Goal: Task Accomplishment & Management: Complete application form

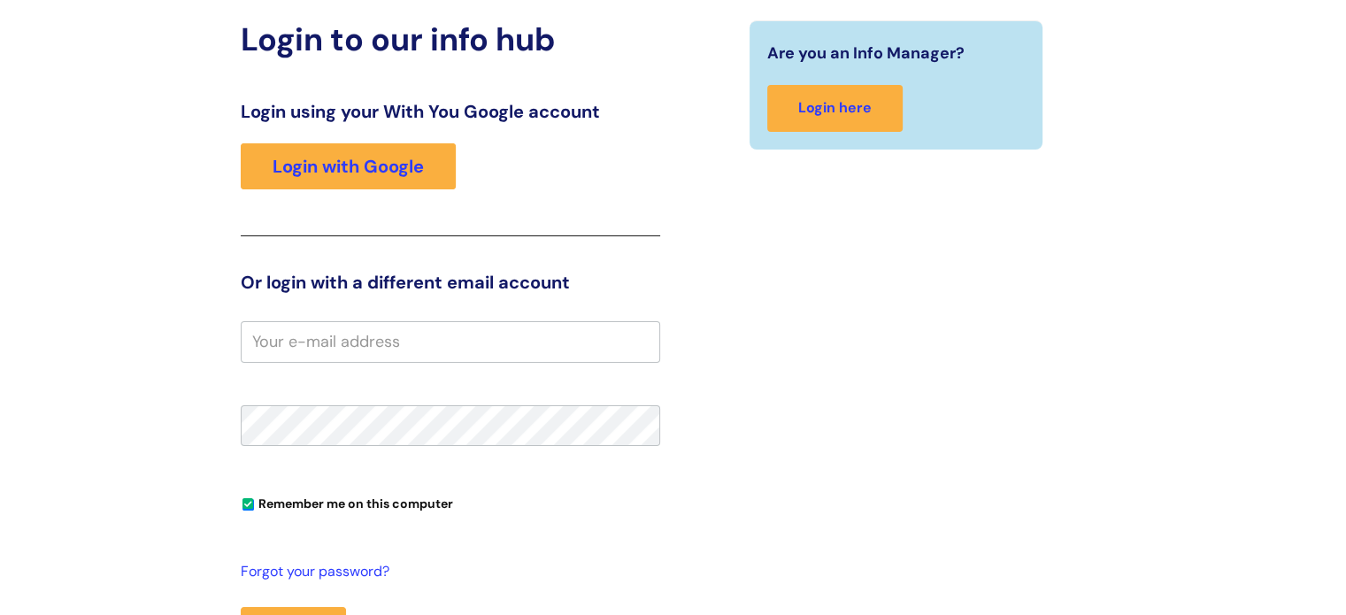
scroll to position [177, 0]
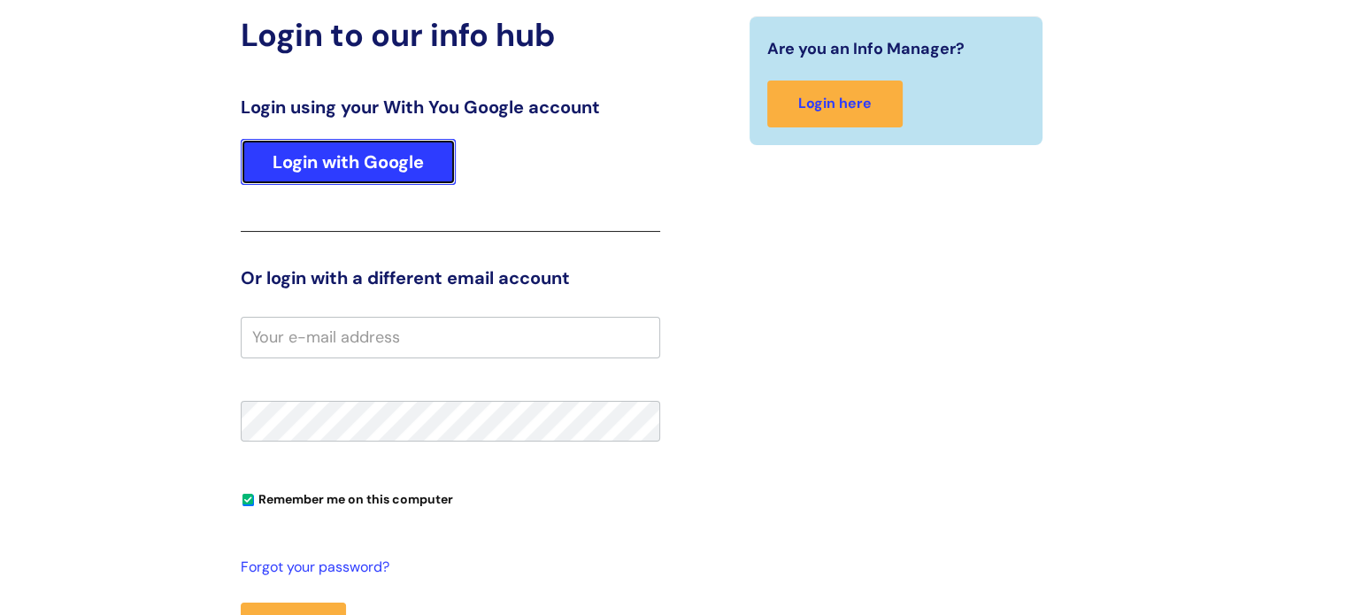
click at [399, 173] on link "Login with Google" at bounding box center [348, 162] width 215 height 46
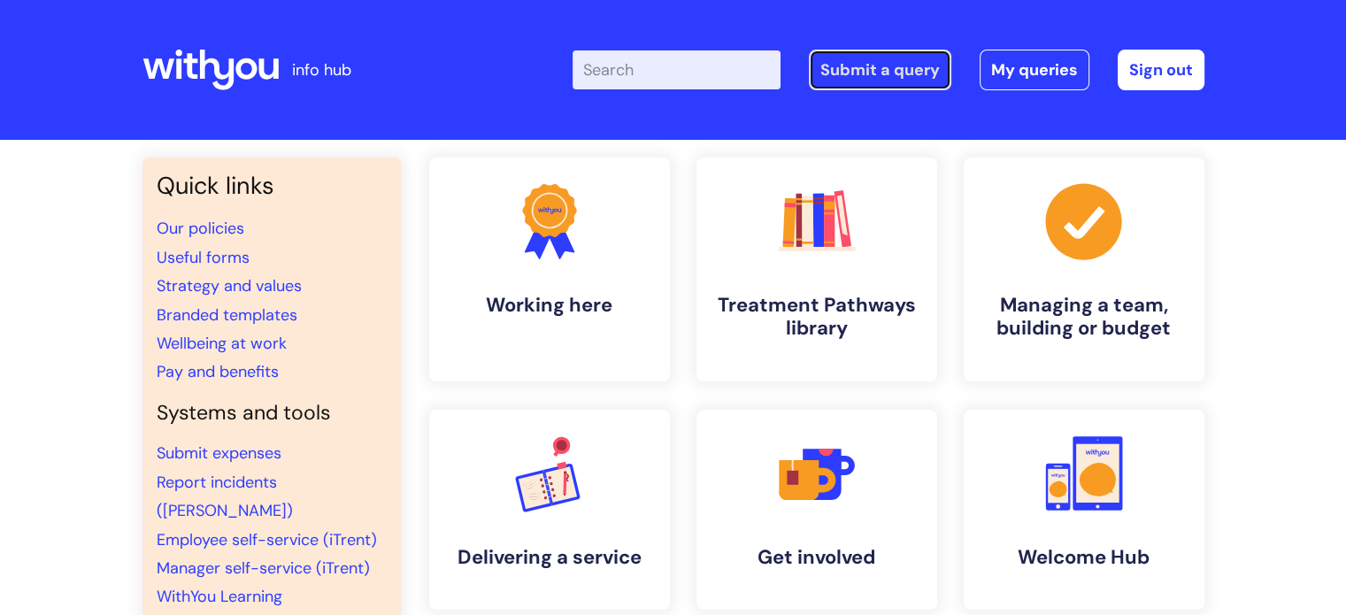
click at [882, 68] on link "Submit a query" at bounding box center [880, 70] width 142 height 41
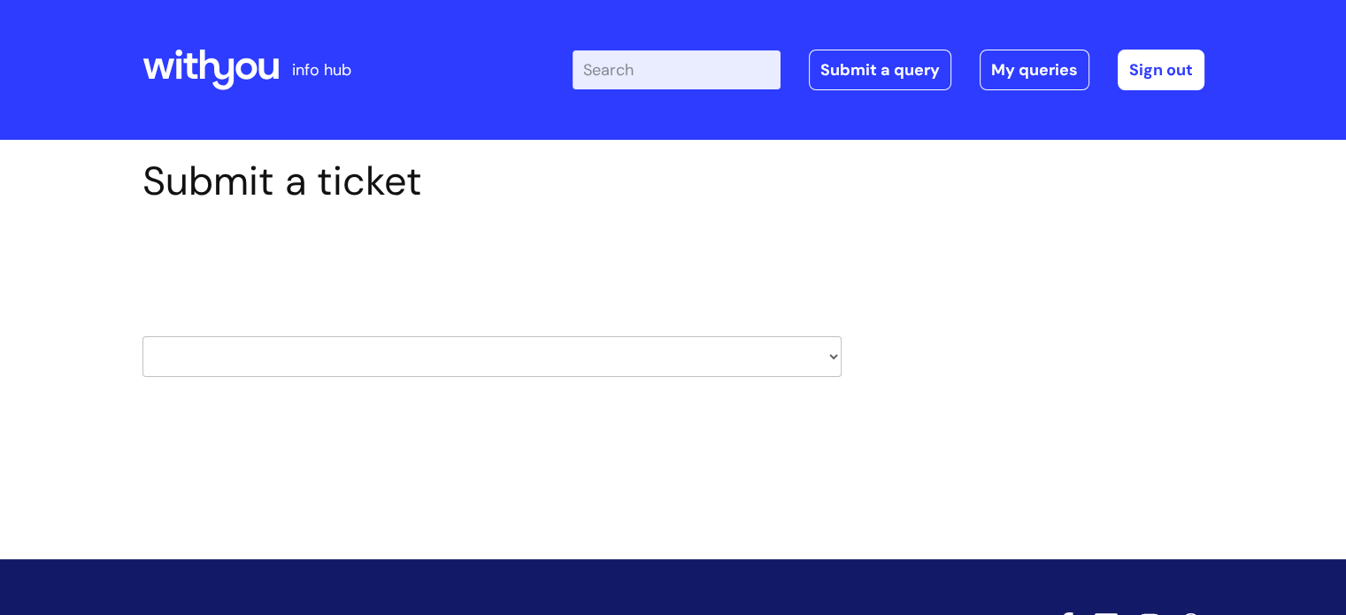
click at [615, 348] on select "HR / People IT and Support Clinical Drug Alerts Finance Accounts Data Support T…" at bounding box center [491, 356] width 699 height 41
select select "hr_/_people"
click at [142, 336] on select "HR / People IT and Support Clinical Drug Alerts Finance Accounts Data Support T…" at bounding box center [491, 356] width 699 height 41
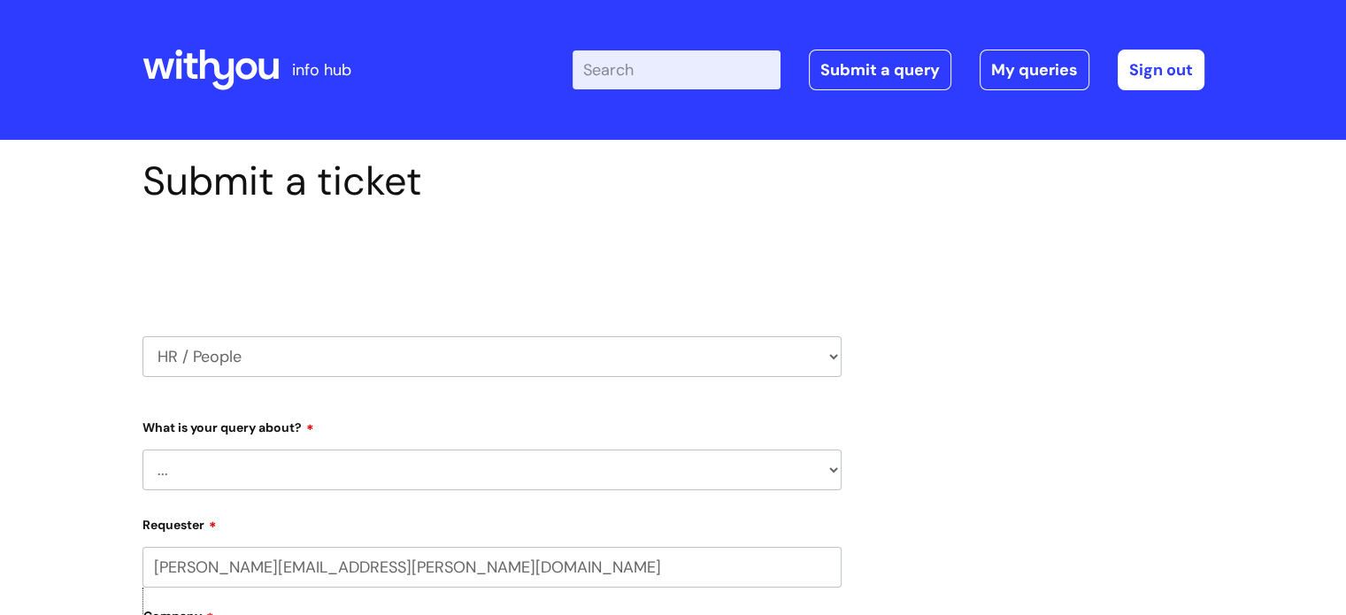
drag, startPoint x: 312, startPoint y: 464, endPoint x: 329, endPoint y: 461, distance: 17.0
click at [312, 464] on select "... Absence Query Holiday Query Employee change request General HR Query iTrent…" at bounding box center [491, 469] width 699 height 41
select select "Absence Query"
click at [142, 449] on select "... Absence Query Holiday Query Employee change request General HR Query iTrent…" at bounding box center [491, 469] width 699 height 41
click at [453, 559] on select "... Bank holiday query Holiday query Maternity Other absence query Paternity Sh…" at bounding box center [499, 561] width 685 height 41
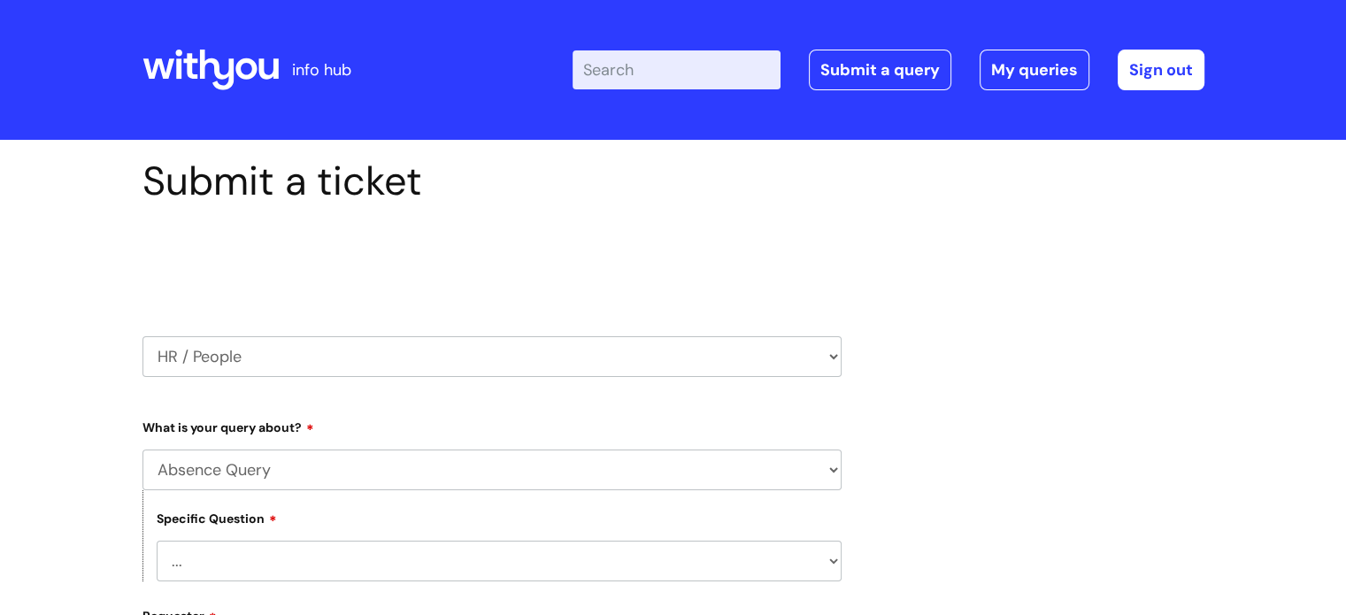
select select "Sickness query"
click at [157, 541] on select "... Bank holiday query Holiday query Maternity Other absence query Paternity Sh…" at bounding box center [499, 561] width 685 height 41
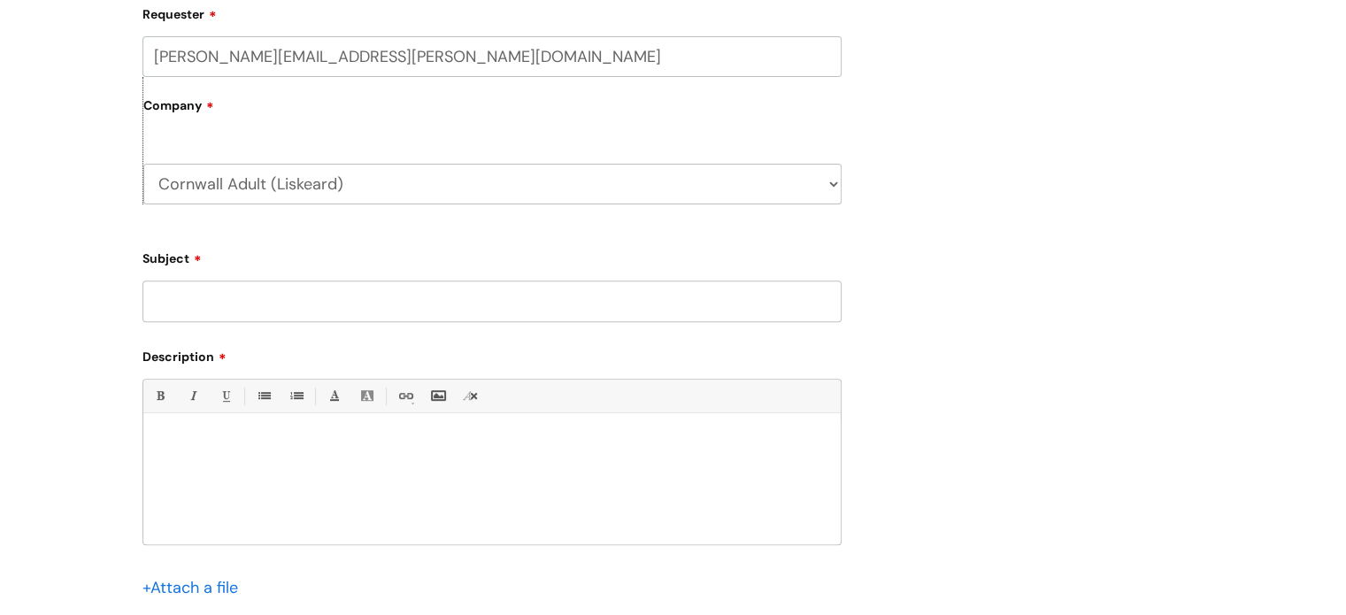
scroll to position [619, 0]
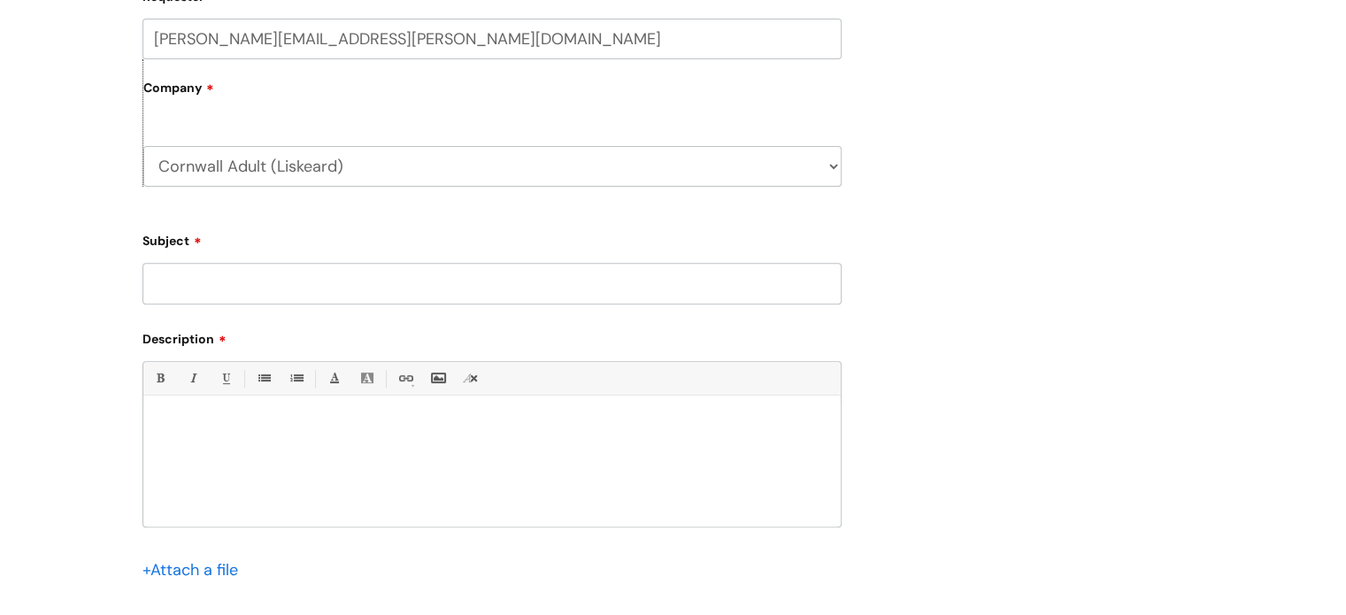
click at [276, 286] on input "Subject" at bounding box center [491, 283] width 699 height 41
type input "Return from planned sickness leave"
click at [171, 445] on div at bounding box center [491, 465] width 697 height 122
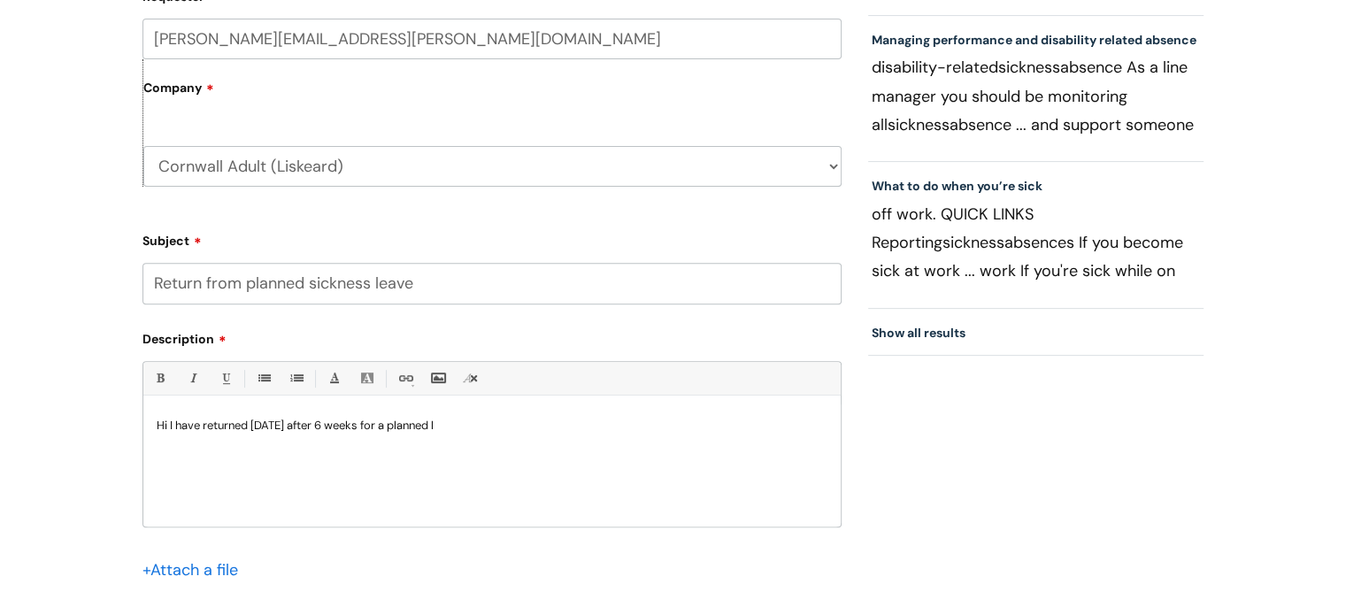
click at [169, 424] on p "Hi I have returned today after 6 weeks for a planned l" at bounding box center [492, 426] width 671 height 16
click at [442, 457] on p "I have returned today after 6 weeks for a planned l" at bounding box center [492, 457] width 671 height 16
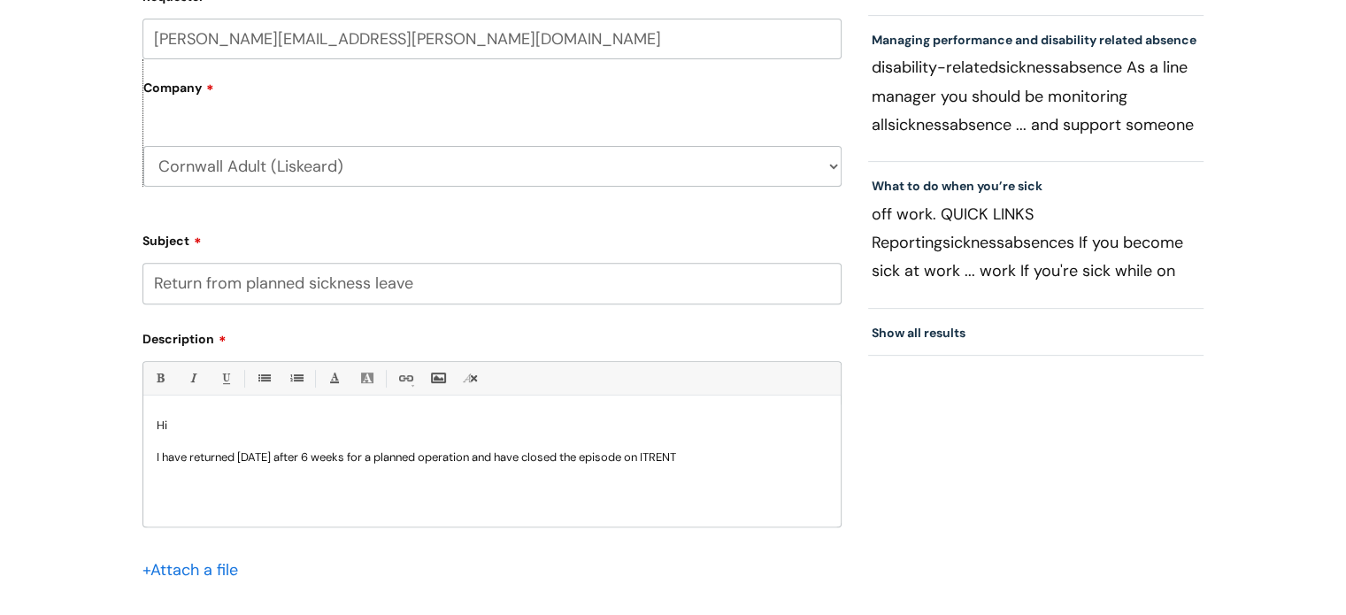
click at [715, 457] on p "I have returned today after 6 weeks for a planned operation and have closed the…" at bounding box center [492, 457] width 671 height 16
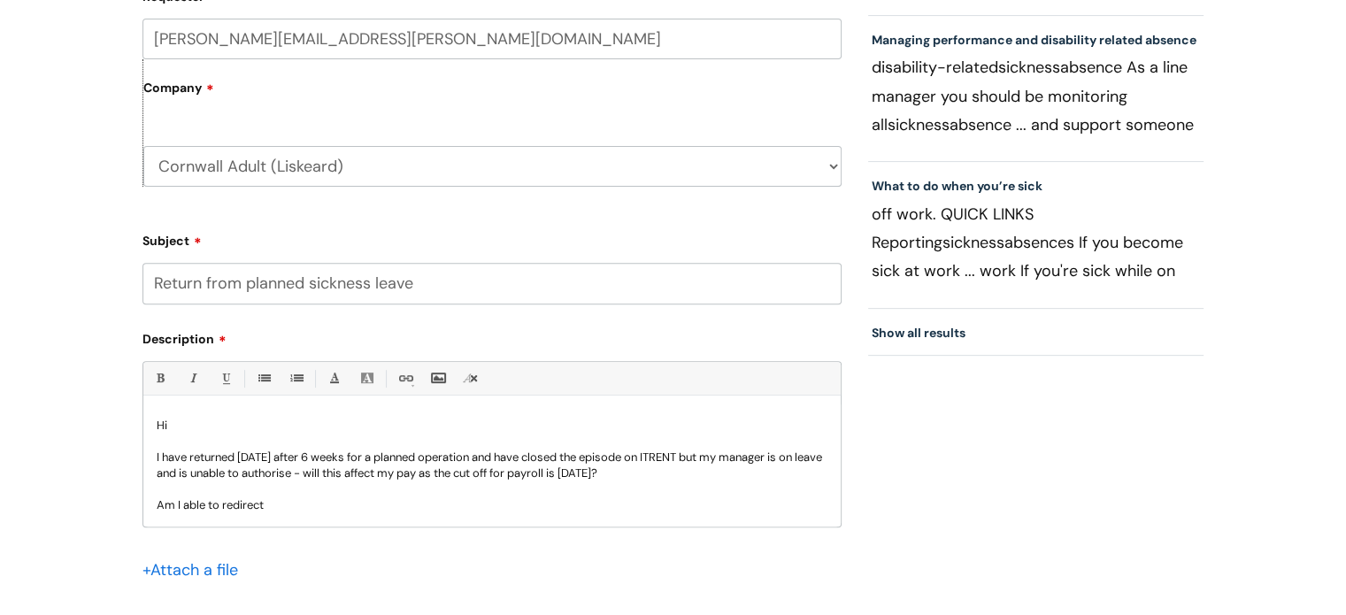
click at [347, 498] on p "Am I able to redirect" at bounding box center [492, 505] width 671 height 16
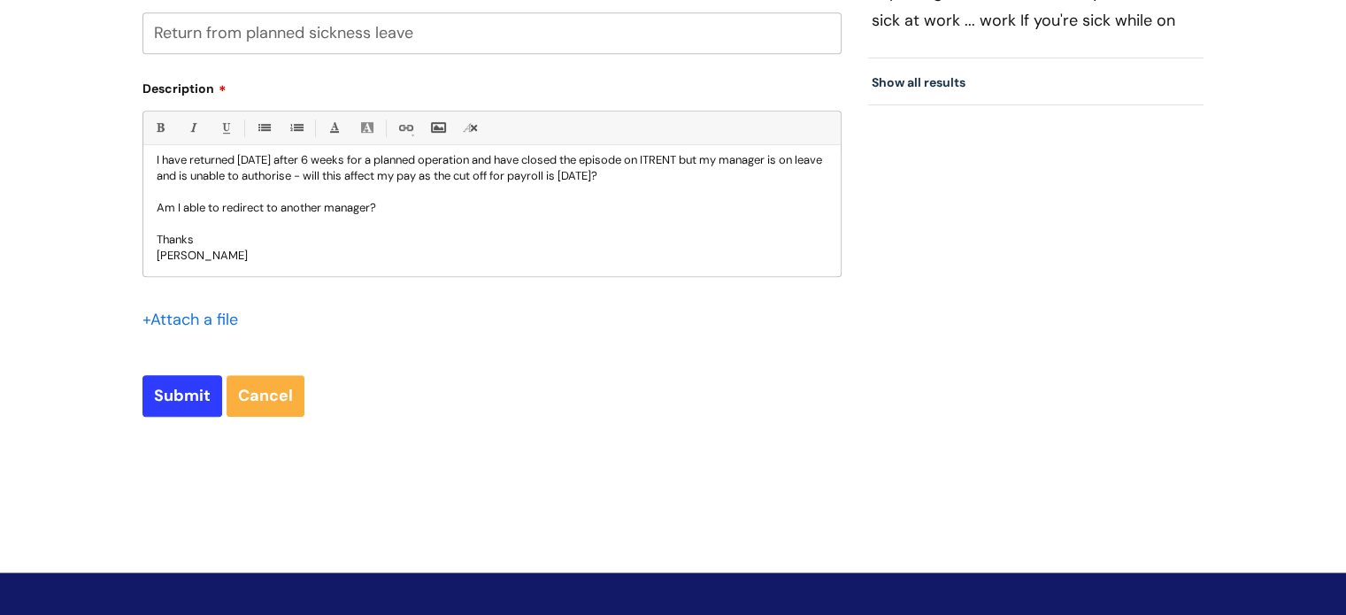
scroll to position [908, 0]
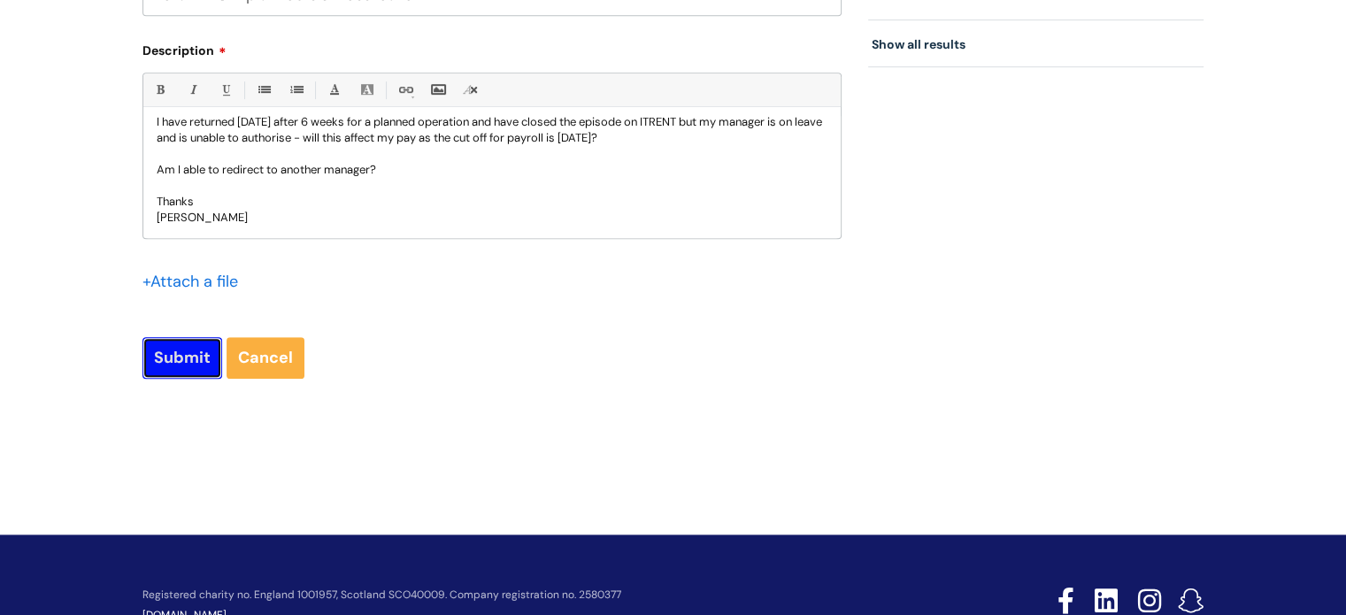
click at [185, 357] on input "Submit" at bounding box center [182, 357] width 80 height 41
type input "Please Wait..."
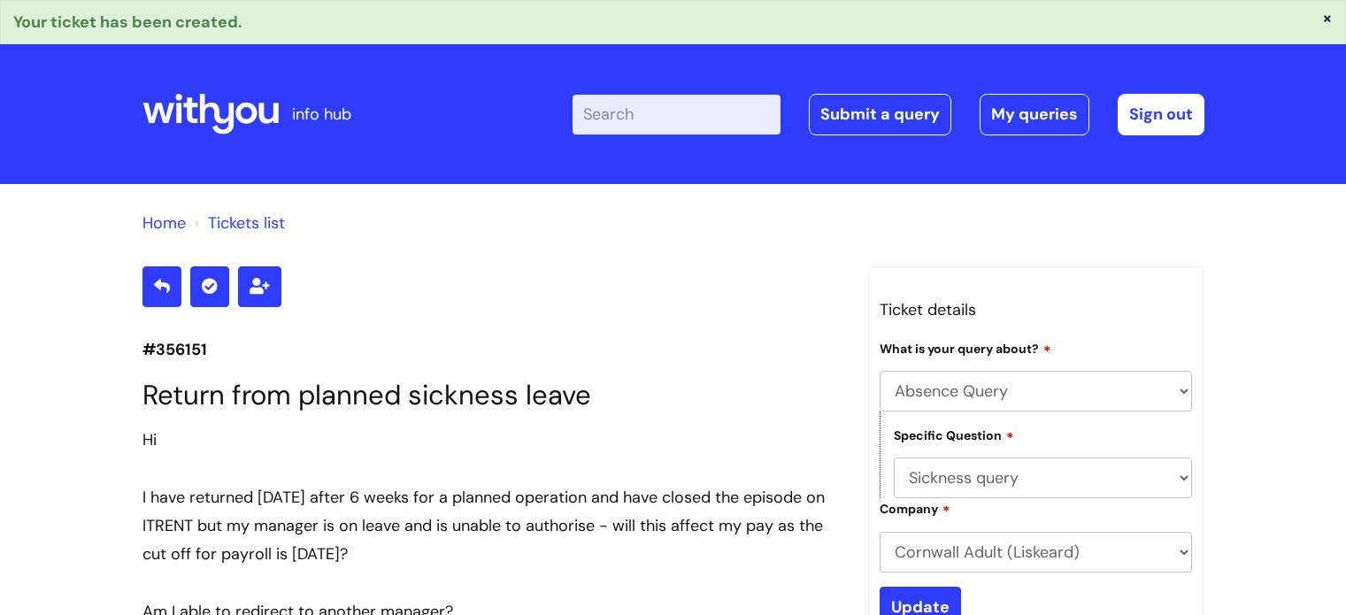
select select "Absence Query"
select select "Sickness query"
